Goal: Information Seeking & Learning: Learn about a topic

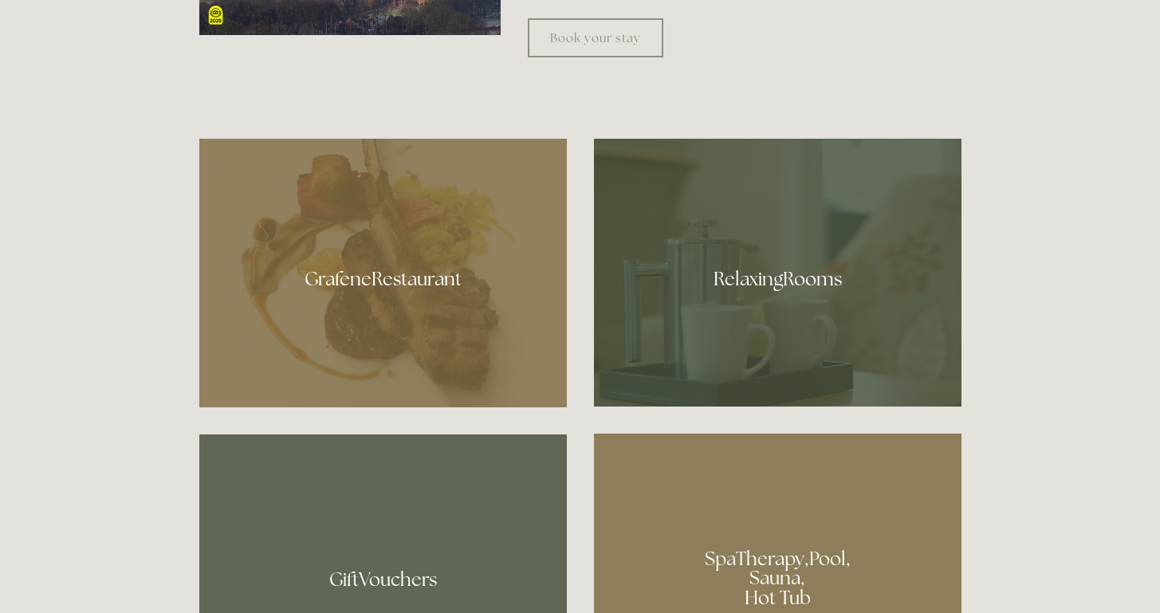
scroll to position [863, 0]
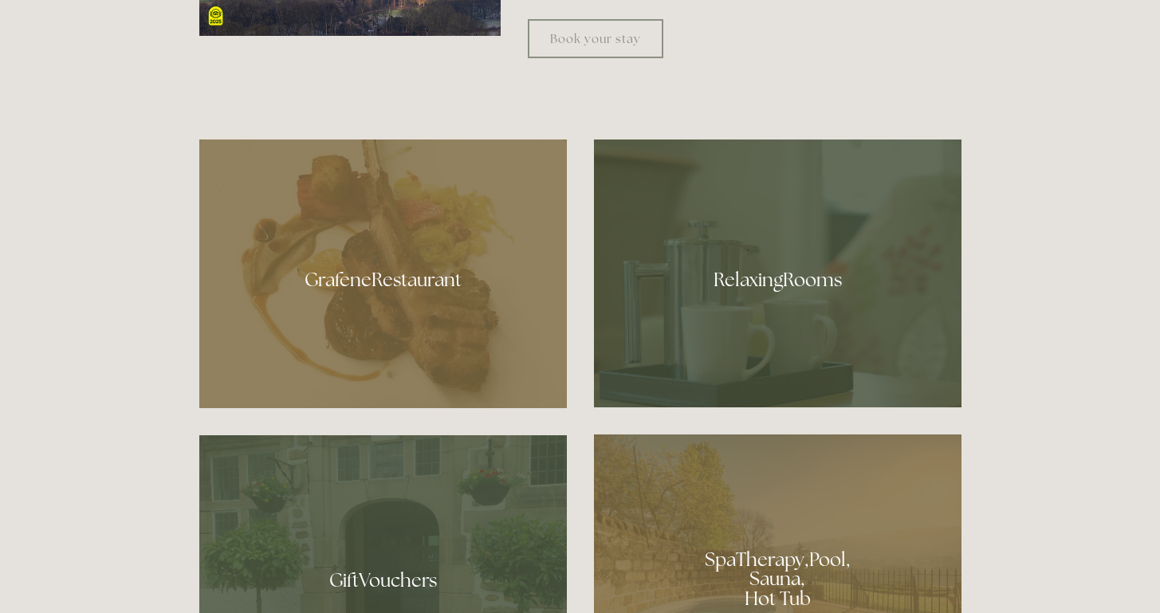
click at [385, 273] on div at bounding box center [382, 273] width 367 height 269
click at [767, 568] on div at bounding box center [777, 572] width 367 height 277
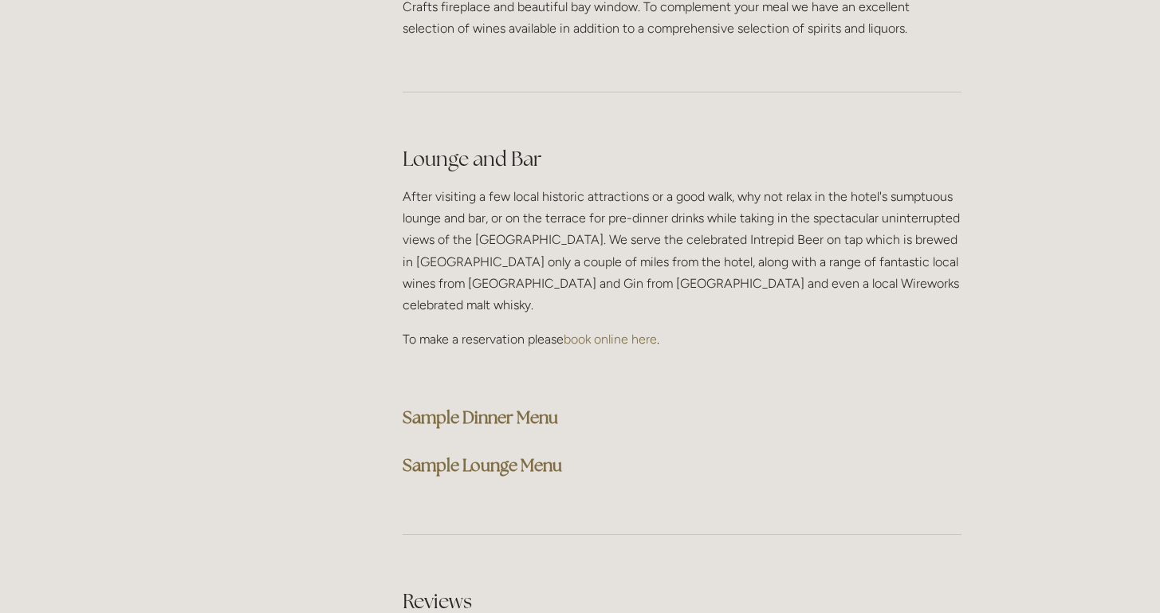
scroll to position [3984, 0]
click at [514, 407] on strong "Sample Dinner Menu" at bounding box center [479, 418] width 155 height 22
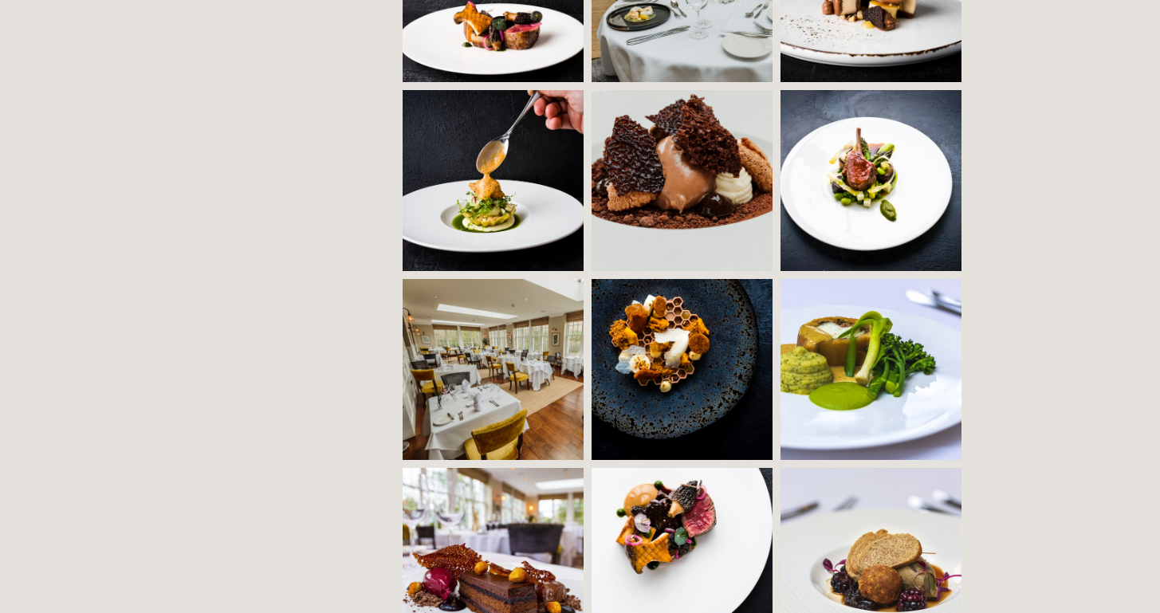
scroll to position [1309, 0]
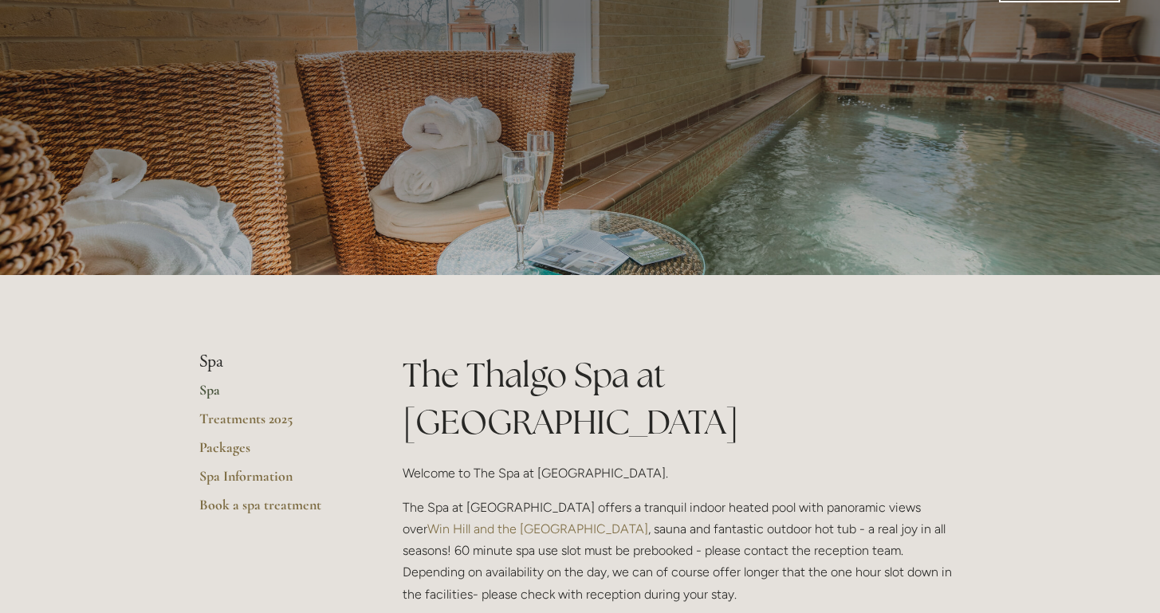
scroll to position [65, 0]
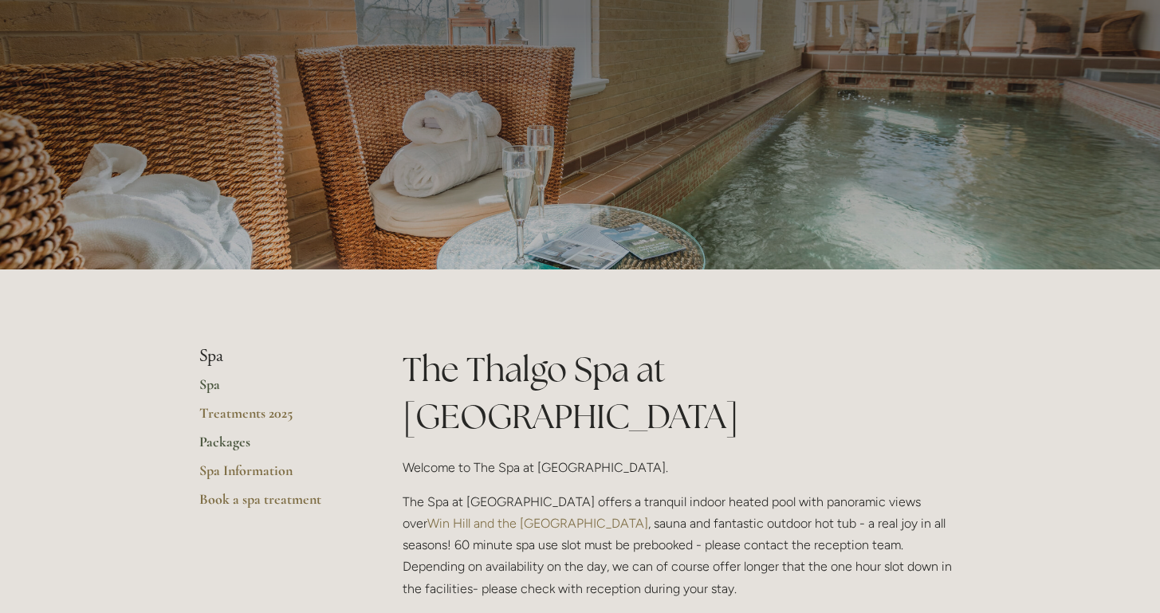
click at [232, 441] on link "Packages" at bounding box center [275, 447] width 152 height 29
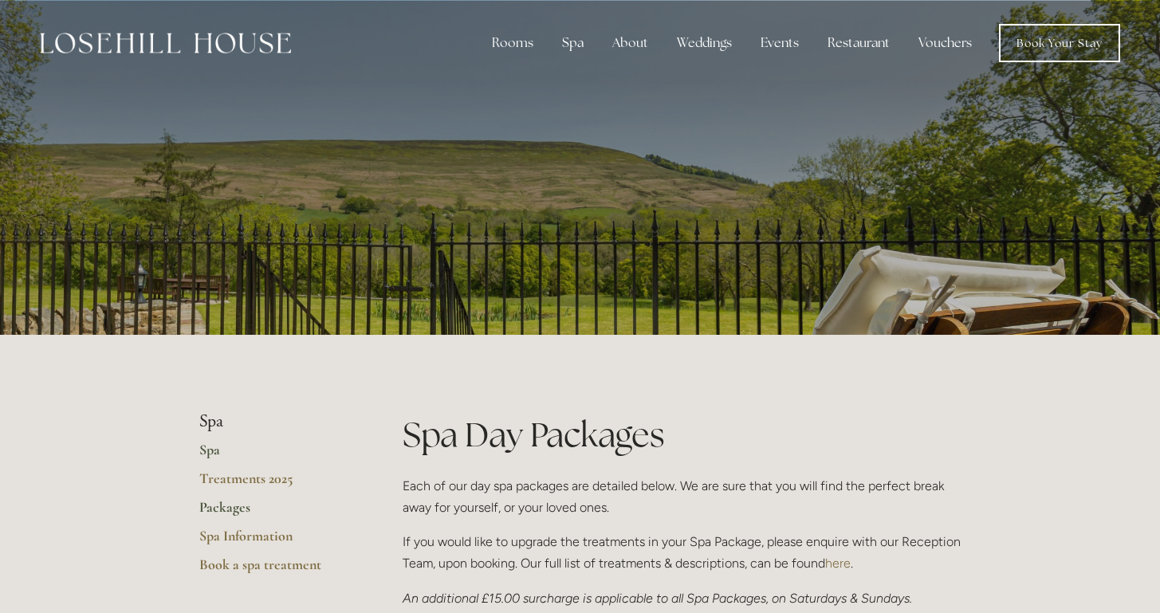
click at [215, 447] on link "Spa" at bounding box center [275, 455] width 152 height 29
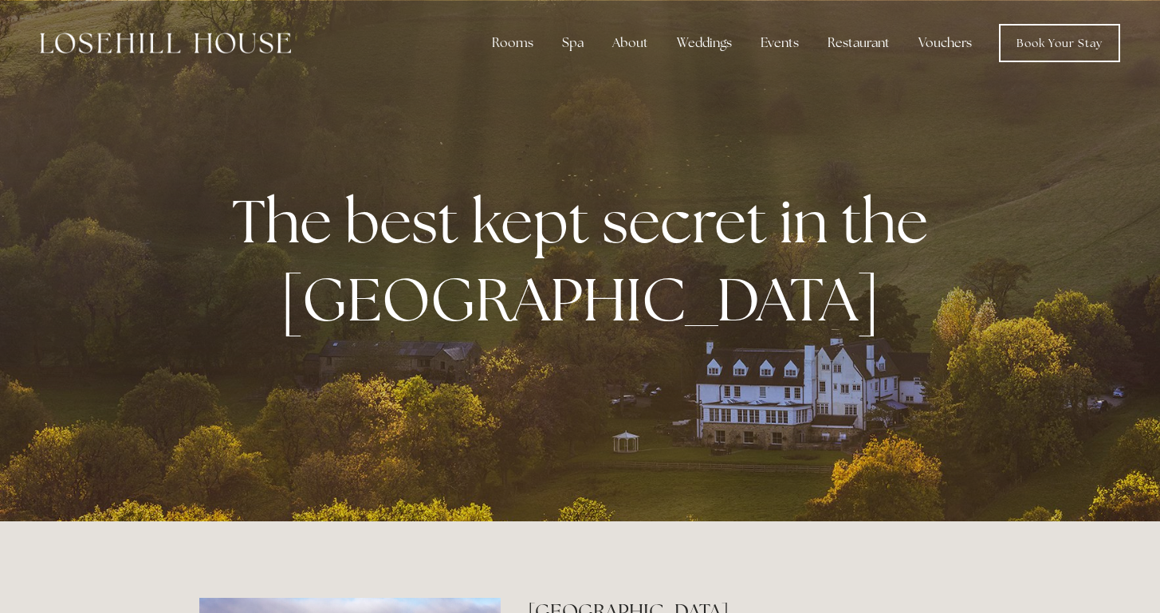
scroll to position [863, 0]
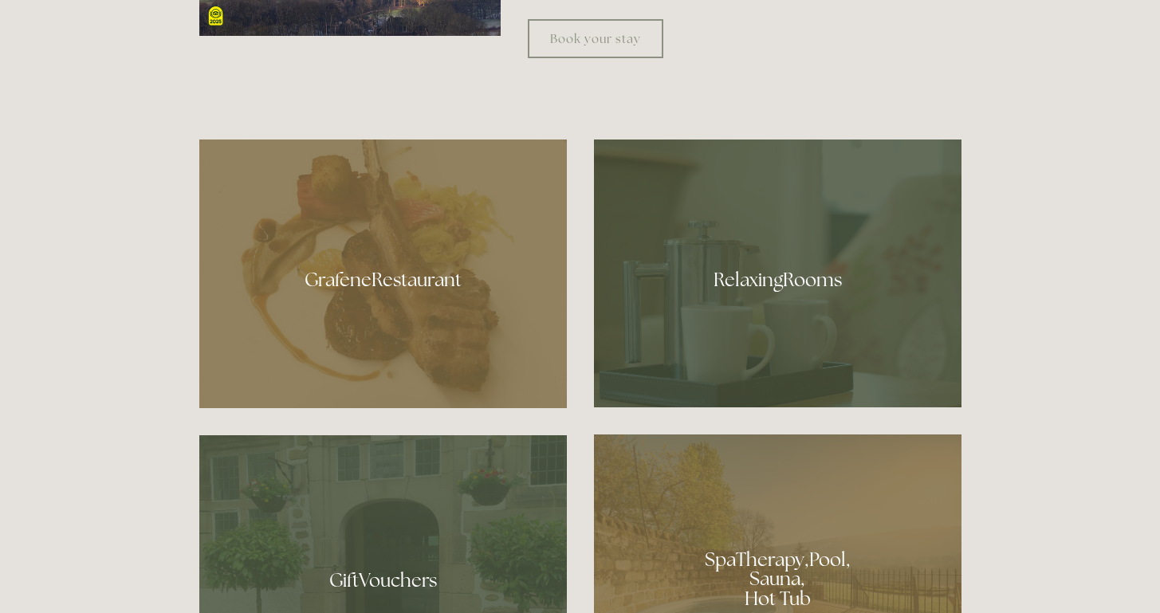
click at [767, 279] on div at bounding box center [777, 273] width 367 height 268
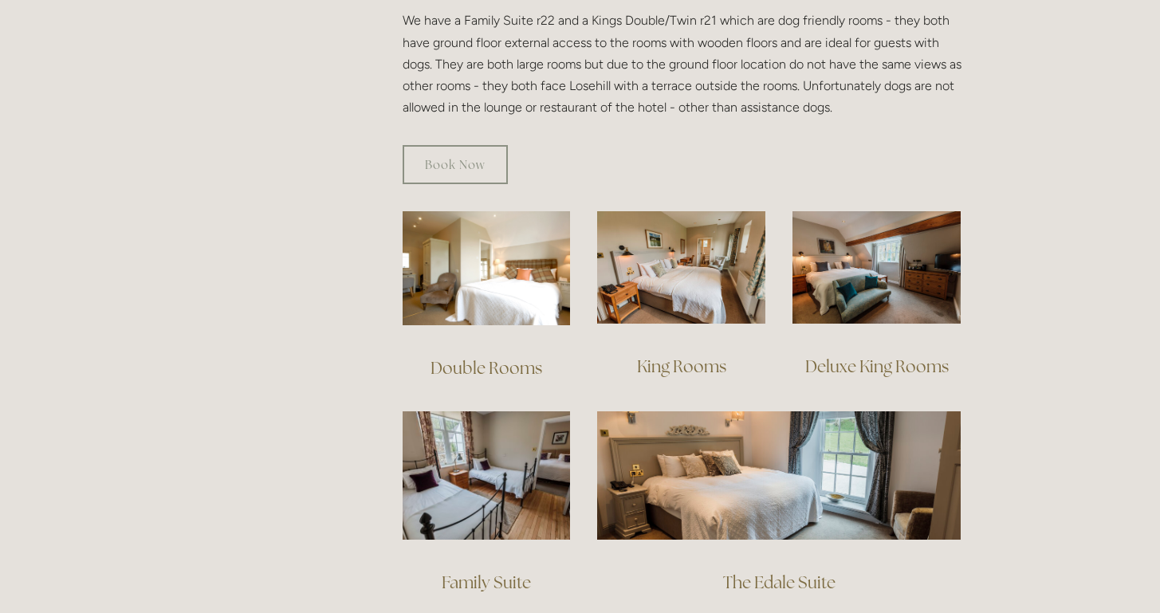
scroll to position [964, 0]
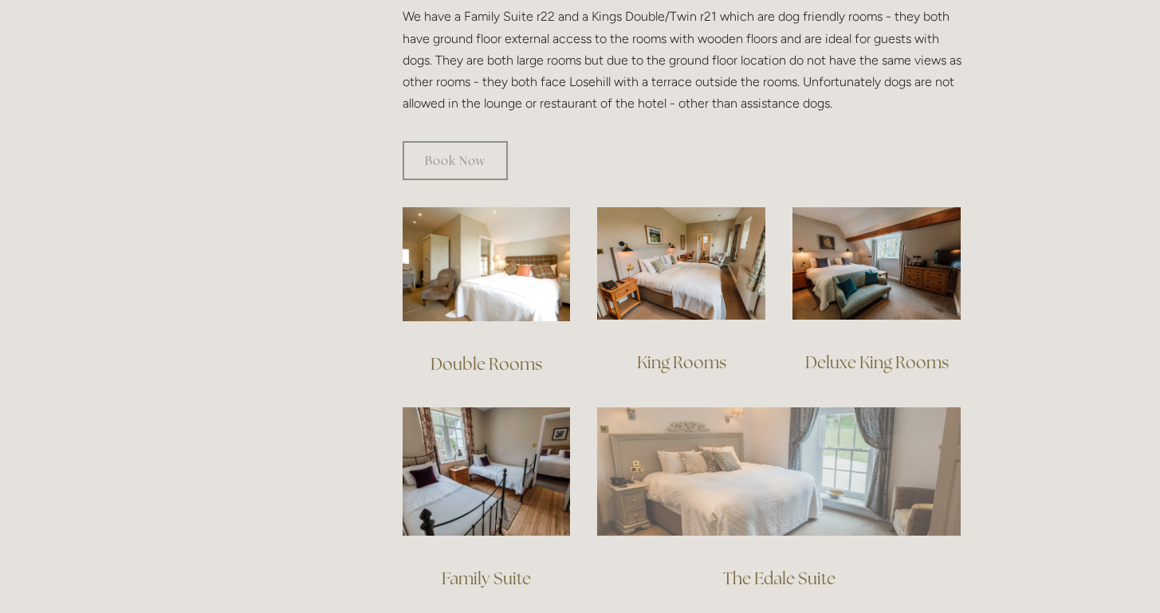
click at [746, 462] on img at bounding box center [778, 471] width 363 height 128
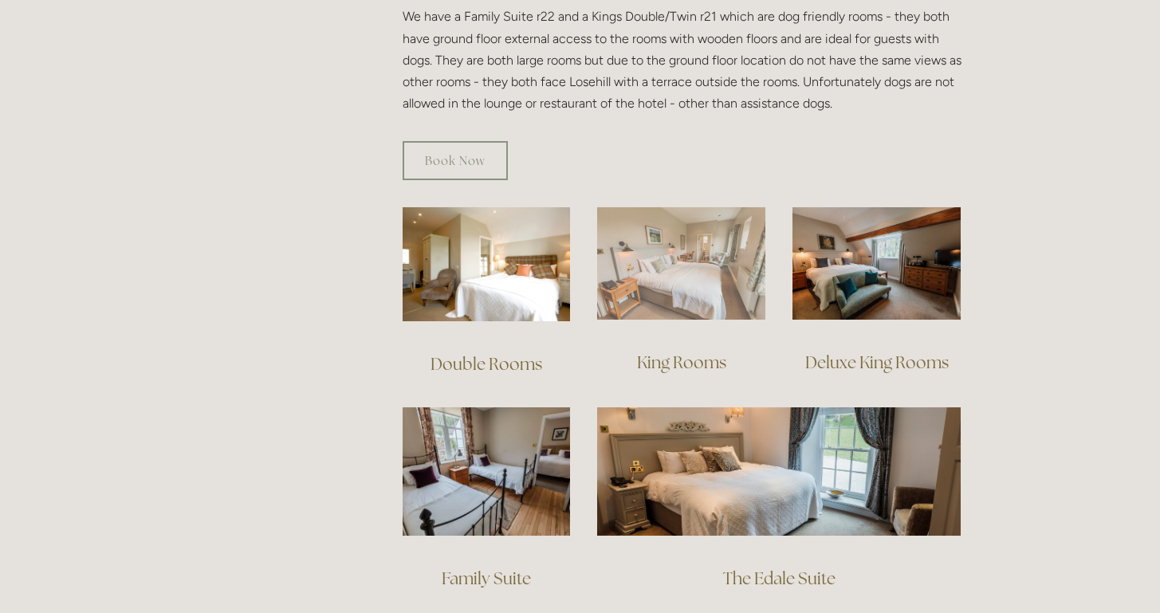
click at [668, 244] on img at bounding box center [681, 263] width 168 height 112
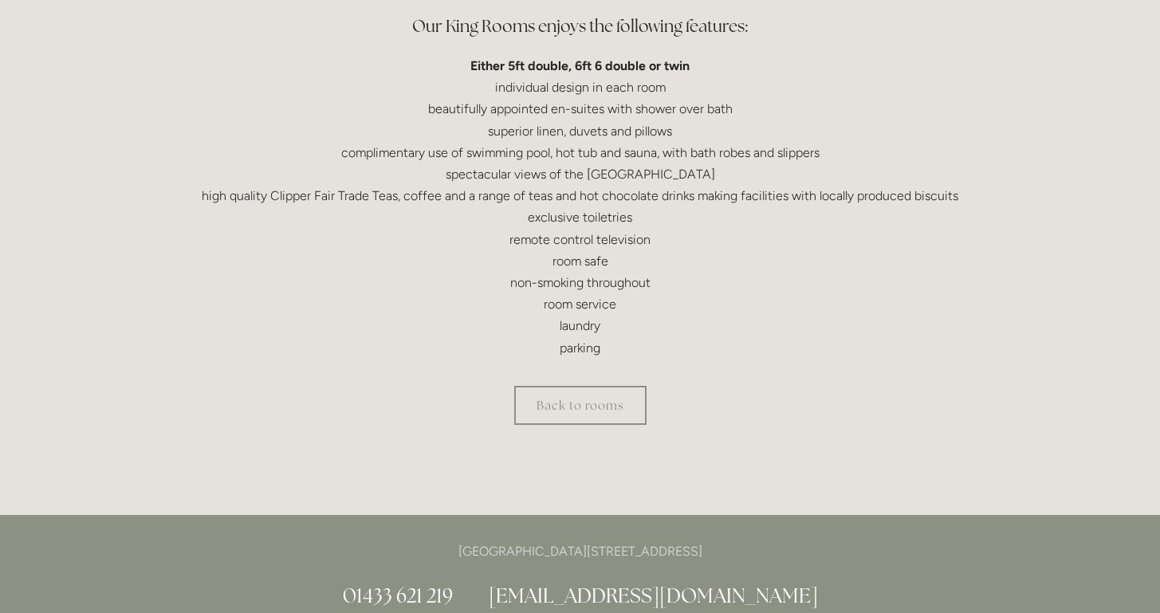
scroll to position [504, 0]
click at [596, 403] on link "Back to rooms" at bounding box center [580, 403] width 132 height 39
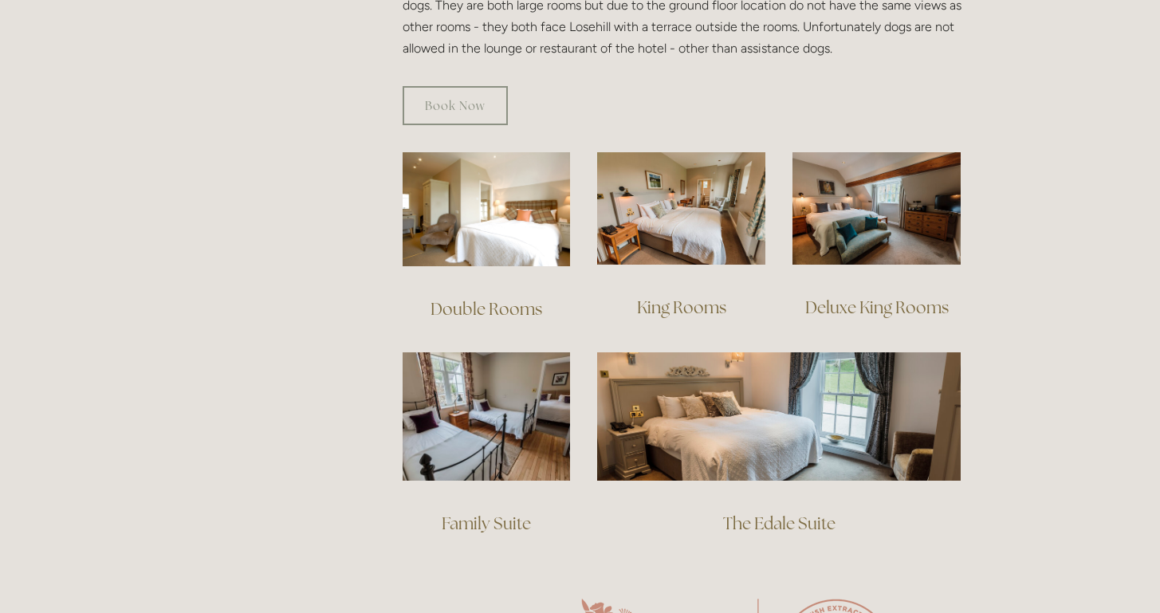
scroll to position [1020, 0]
click at [877, 296] on link "Deluxe King Rooms" at bounding box center [876, 307] width 143 height 22
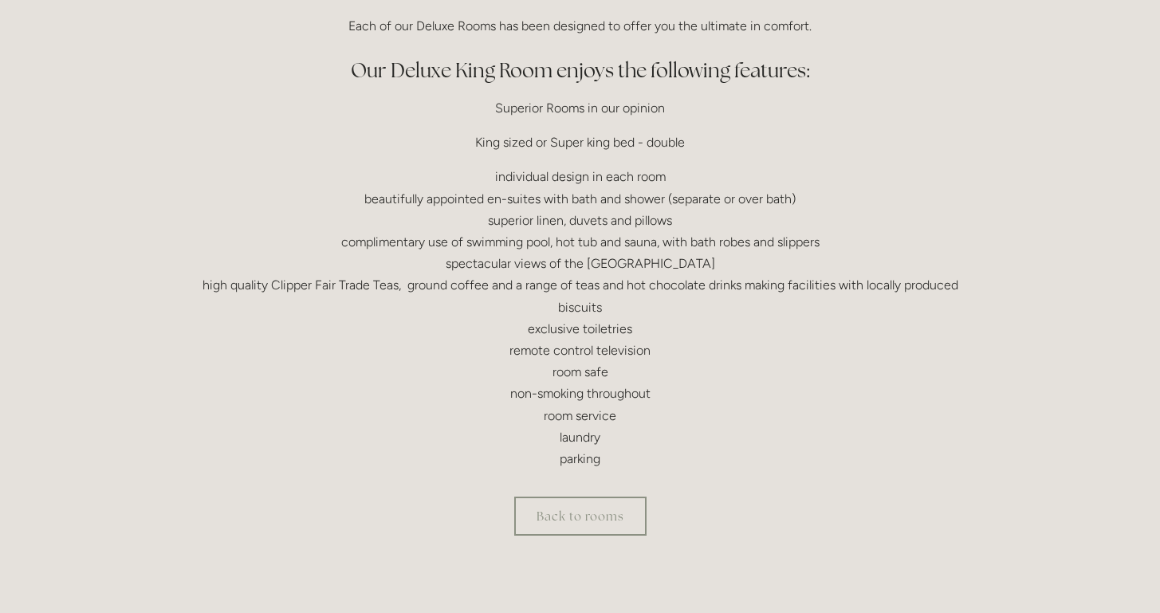
scroll to position [461, 0]
click at [615, 508] on link "Back to rooms" at bounding box center [580, 514] width 132 height 39
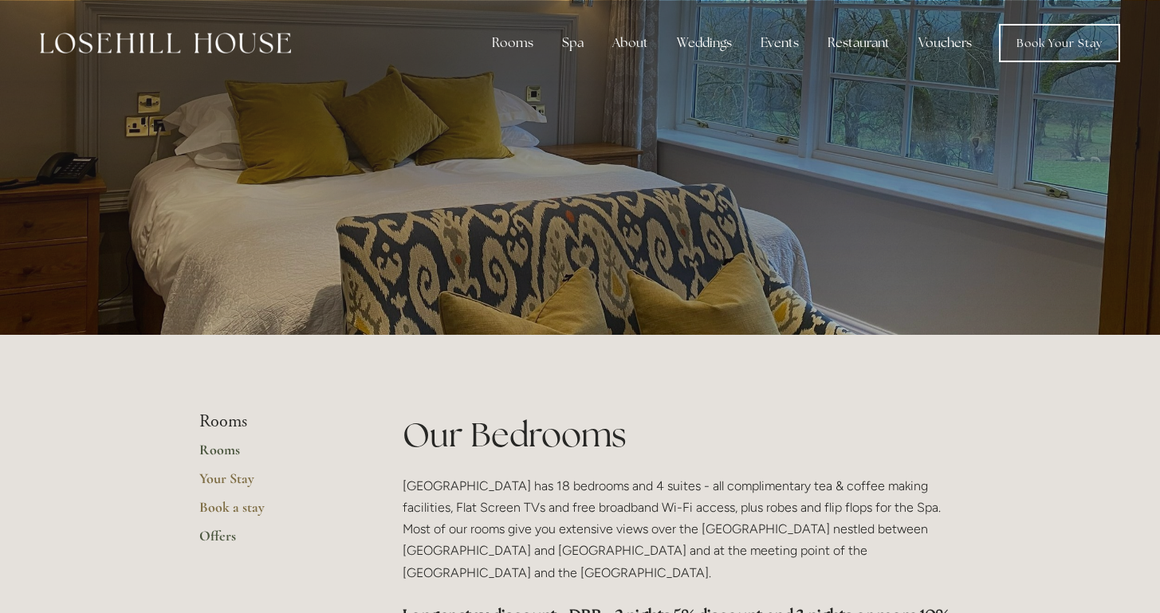
click at [216, 533] on link "Offers" at bounding box center [275, 541] width 152 height 29
